Goal: Transaction & Acquisition: Purchase product/service

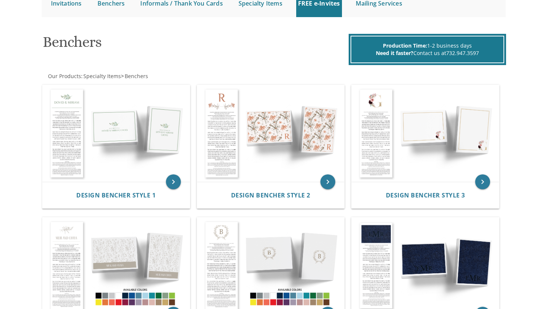
scroll to position [87, 0]
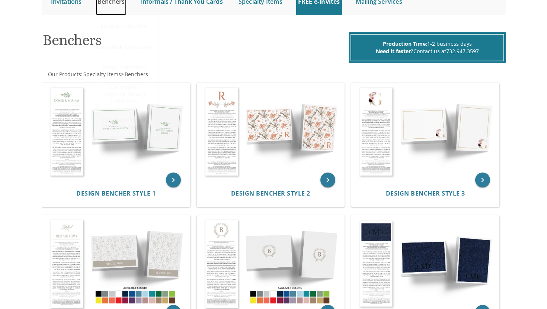
click at [114, 1] on link "Benchers" at bounding box center [111, 2] width 31 height 28
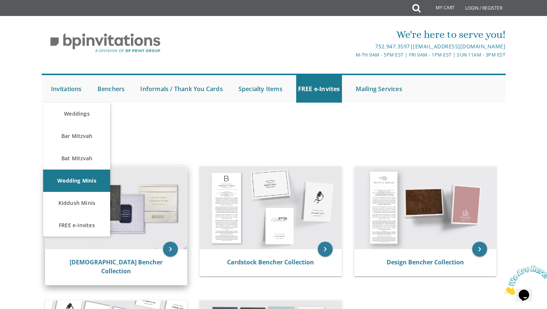
click at [135, 216] on img at bounding box center [116, 208] width 142 height 83
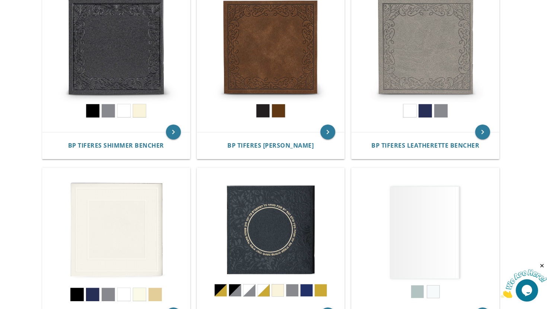
scroll to position [195, 0]
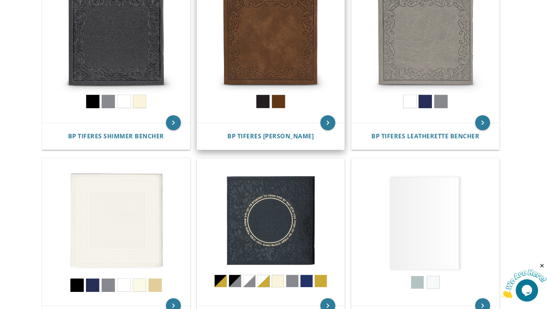
click at [282, 61] on img at bounding box center [270, 49] width 147 height 147
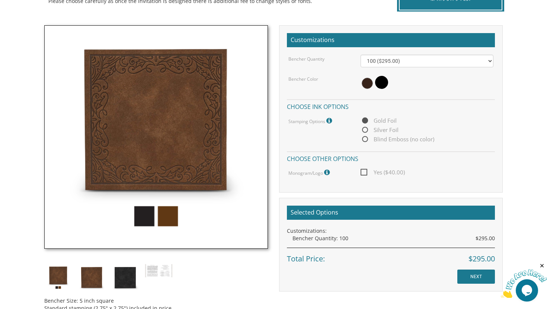
scroll to position [195, 0]
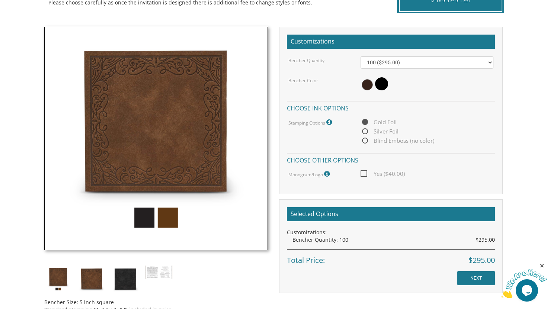
click at [362, 175] on span "Yes ($40.00)" at bounding box center [383, 173] width 44 height 9
click at [362, 175] on input "Yes ($40.00)" at bounding box center [363, 173] width 5 height 5
checkbox input "true"
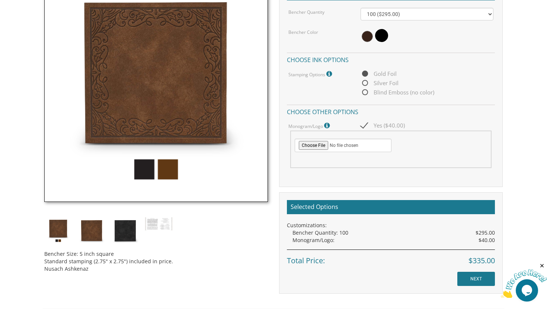
scroll to position [245, 0]
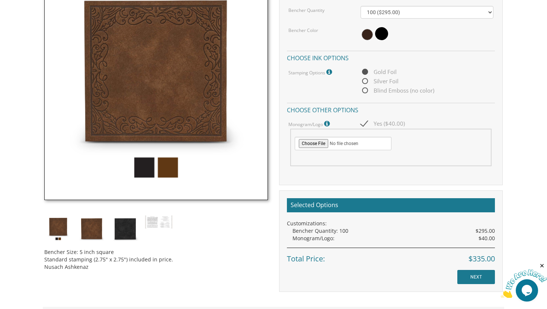
click at [365, 90] on span "Blind Emboss (no color)" at bounding box center [398, 90] width 74 height 9
click at [365, 90] on input "Blind Emboss (no color)" at bounding box center [363, 91] width 5 height 5
radio input "true"
click at [159, 225] on img at bounding box center [159, 222] width 28 height 14
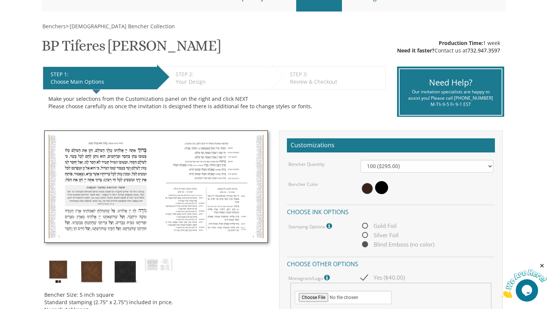
scroll to position [90, 0]
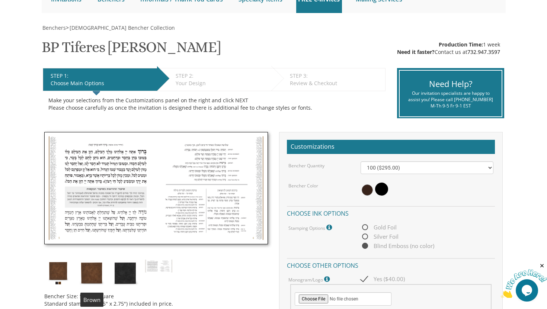
click at [93, 271] on img at bounding box center [92, 273] width 28 height 28
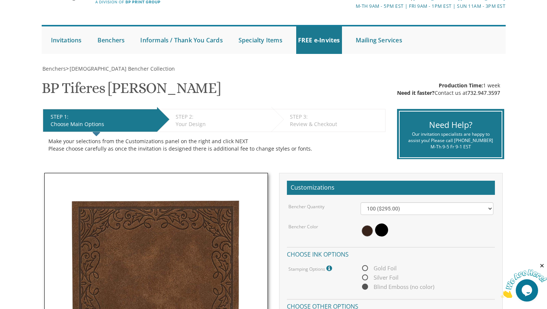
scroll to position [48, 0]
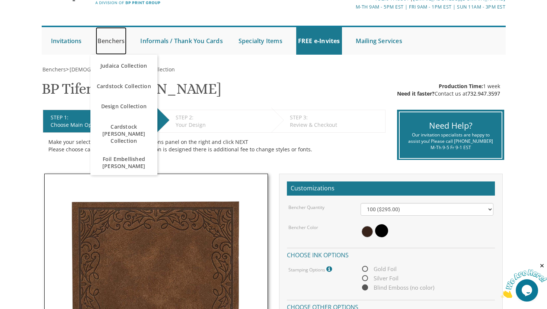
click at [111, 44] on link "Benchers" at bounding box center [111, 41] width 31 height 28
click at [117, 41] on link "Benchers" at bounding box center [111, 41] width 31 height 28
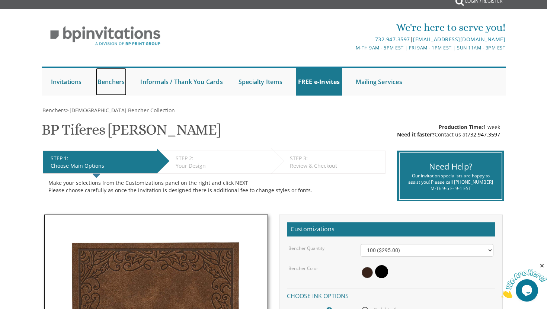
scroll to position [0, 0]
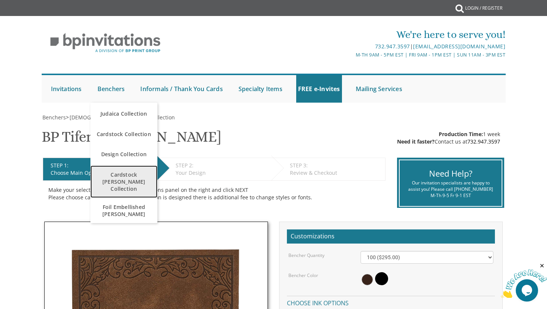
click at [116, 178] on span "Cardstock [PERSON_NAME] Collection" at bounding box center [123, 181] width 63 height 29
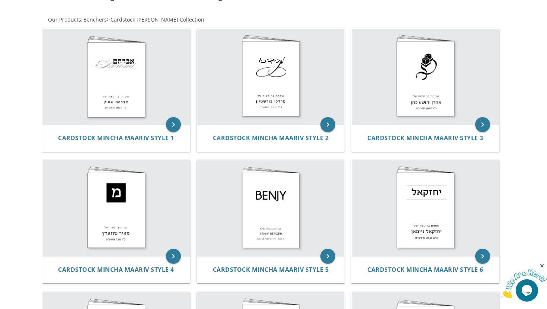
scroll to position [135, 0]
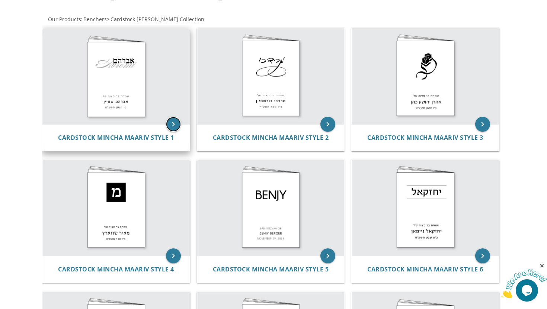
click at [172, 125] on icon "keyboard_arrow_right" at bounding box center [173, 124] width 15 height 15
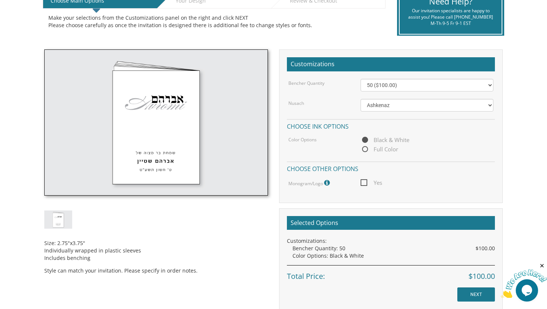
scroll to position [193, 0]
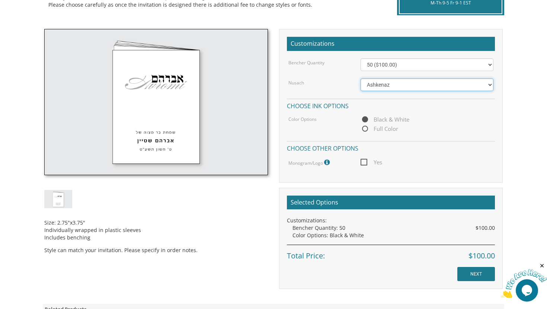
click at [476, 88] on select "Ashkenaz [PERSON_NAME]" at bounding box center [427, 85] width 133 height 13
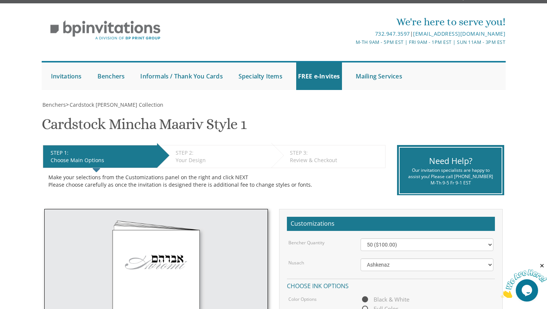
scroll to position [0, 0]
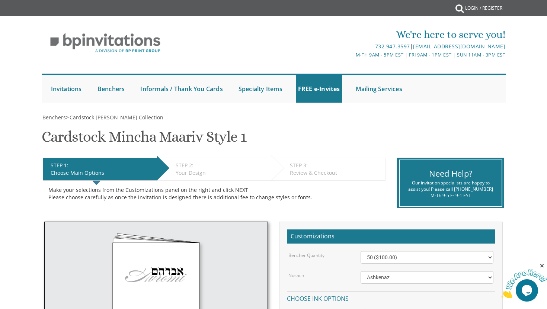
click at [434, 93] on ul "Submit Invitations Weddings Bar Mitzvah [DEMOGRAPHIC_DATA] Wedding Minis Kiddus…" at bounding box center [274, 88] width 464 height 29
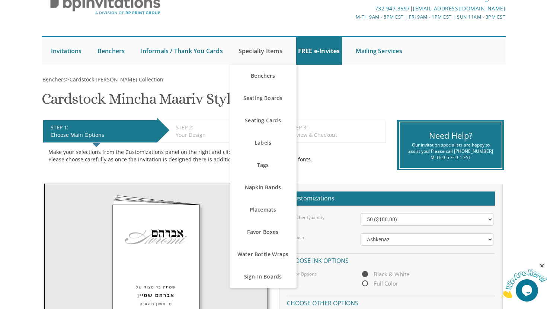
scroll to position [34, 0]
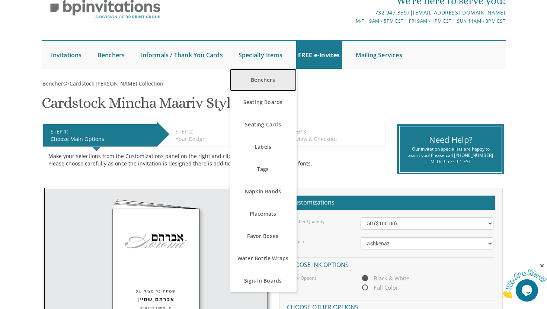
click at [256, 84] on link "Benchers" at bounding box center [263, 80] width 67 height 22
